Goal: Book appointment/travel/reservation

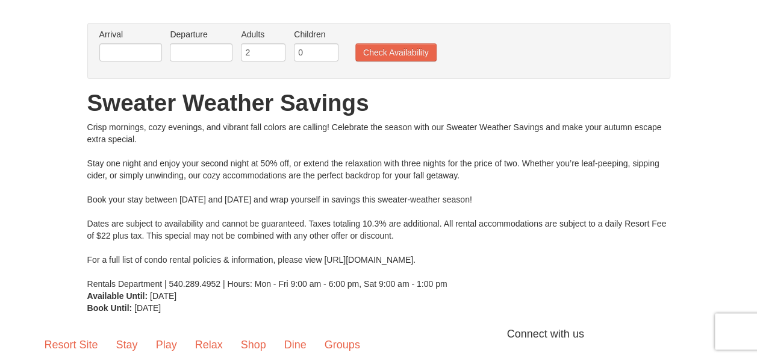
scroll to position [64, 0]
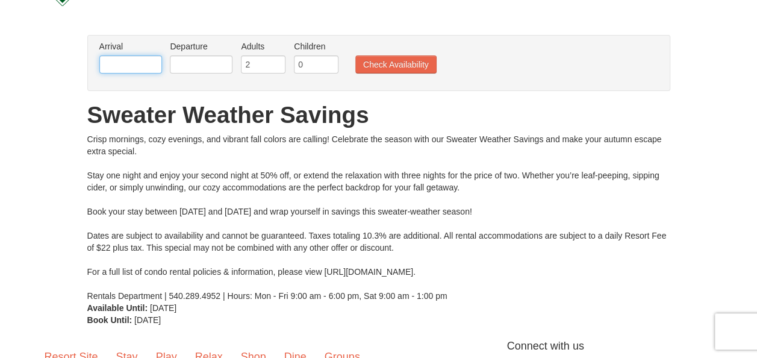
click at [123, 60] on input "text" at bounding box center [130, 64] width 63 height 18
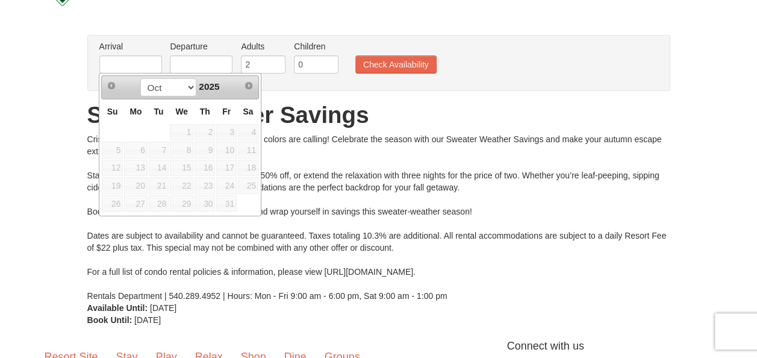
click at [231, 156] on span "10" at bounding box center [226, 150] width 20 height 17
click at [239, 165] on span "18" at bounding box center [248, 168] width 20 height 17
click at [244, 166] on span "18" at bounding box center [248, 168] width 20 height 17
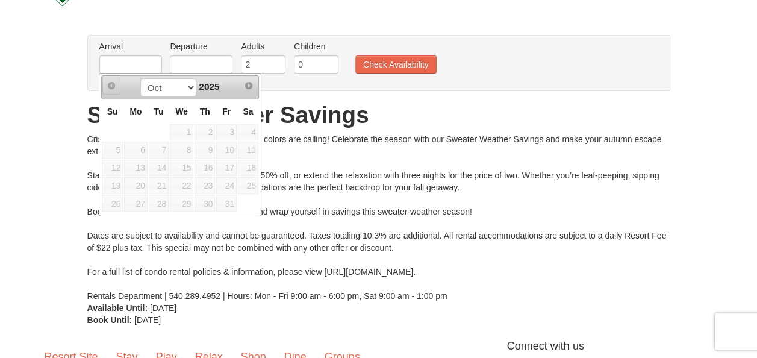
click at [108, 86] on span "Prev" at bounding box center [112, 86] width 10 height 10
click at [254, 88] on link "Next" at bounding box center [249, 86] width 18 height 18
click at [246, 83] on span "Next" at bounding box center [249, 86] width 10 height 10
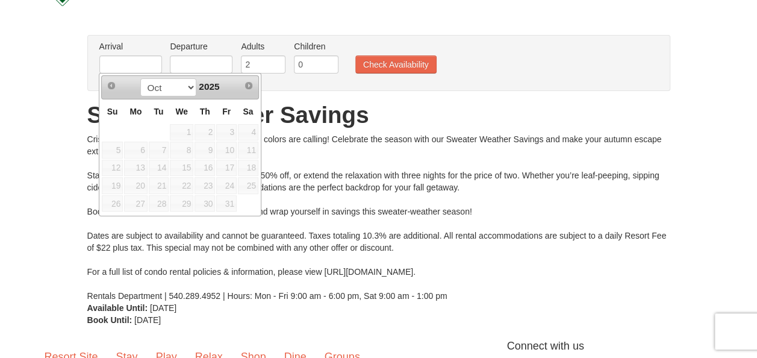
click at [104, 84] on link "Prev" at bounding box center [111, 85] width 17 height 17
click at [121, 57] on input "text" at bounding box center [130, 64] width 63 height 18
click at [126, 57] on input "text" at bounding box center [130, 64] width 63 height 18
